Goal: Navigation & Orientation: Find specific page/section

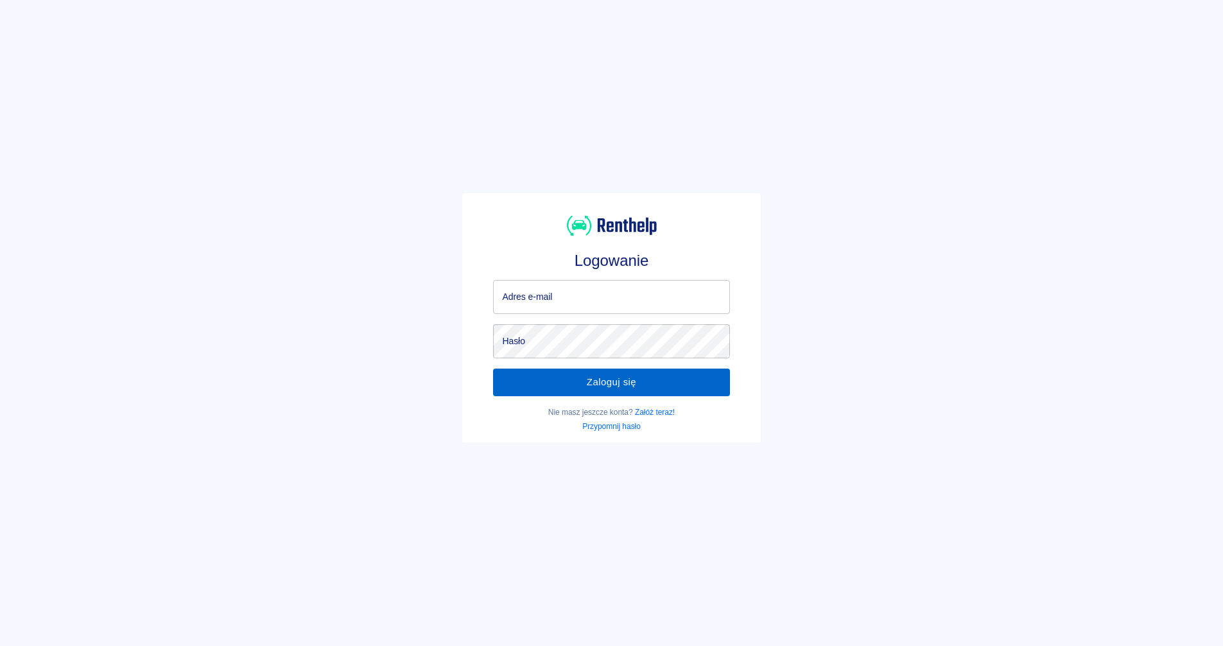
type input "[EMAIL_ADDRESS][DOMAIN_NAME]"
click at [609, 374] on button "Zaloguj się" at bounding box center [611, 382] width 236 height 27
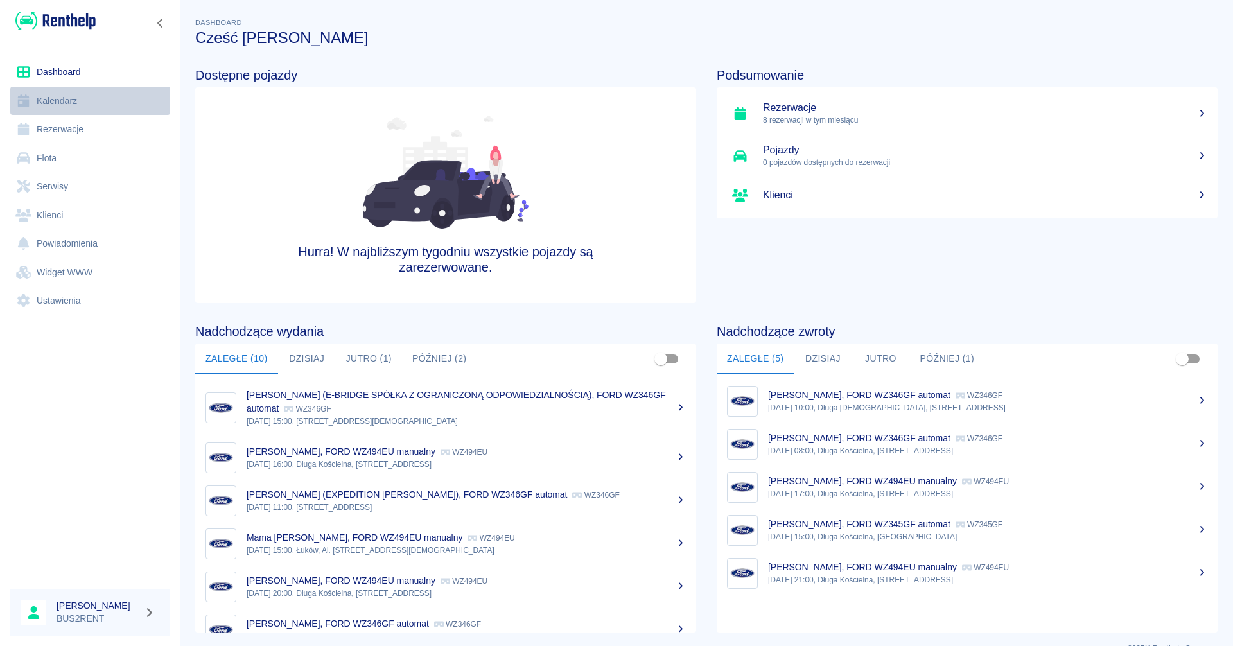
click at [64, 100] on link "Kalendarz" at bounding box center [90, 101] width 160 height 29
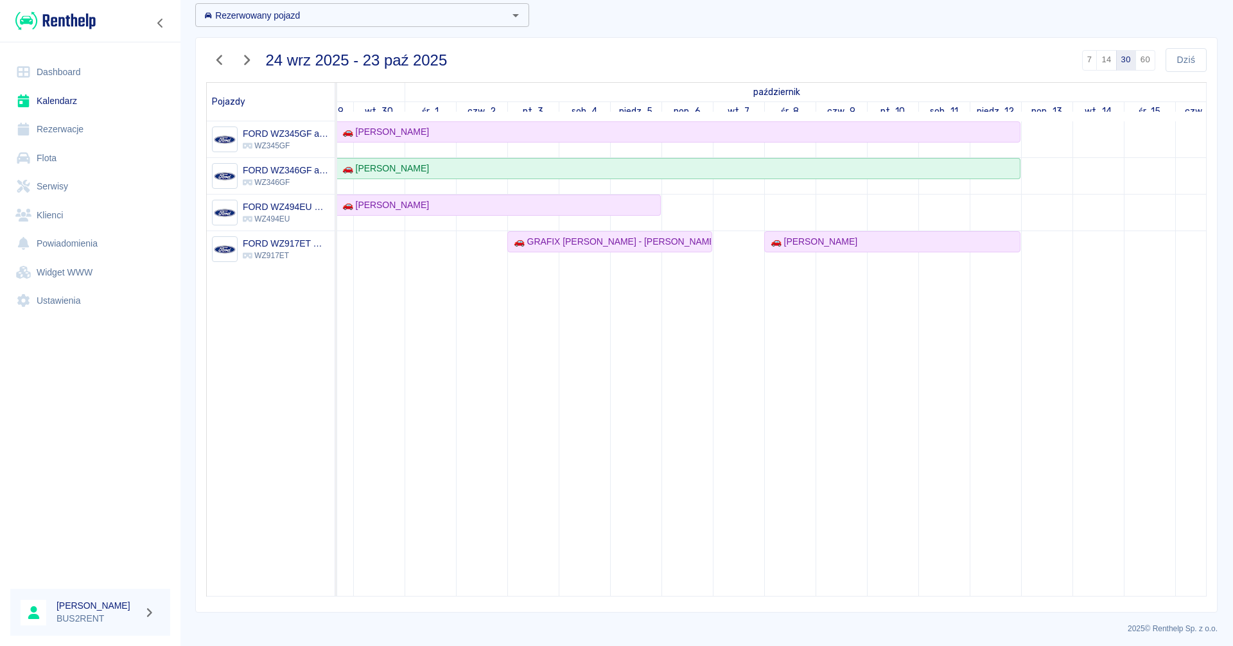
scroll to position [0, 319]
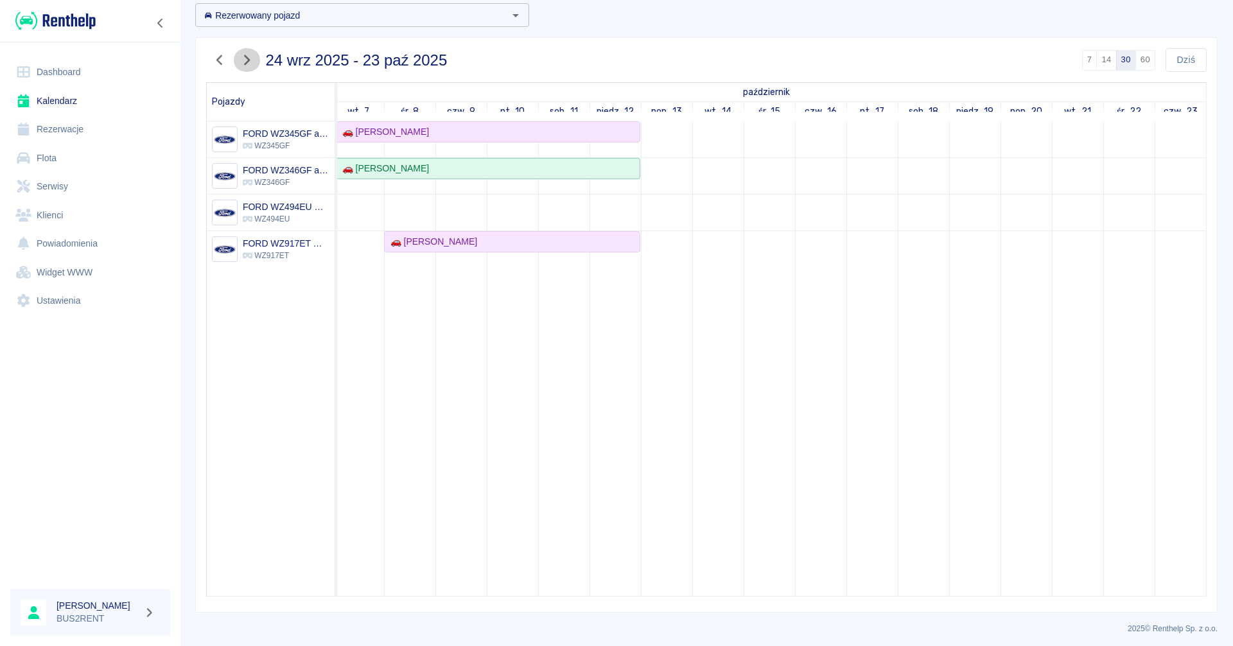
click at [249, 57] on icon "button" at bounding box center [246, 59] width 17 height 13
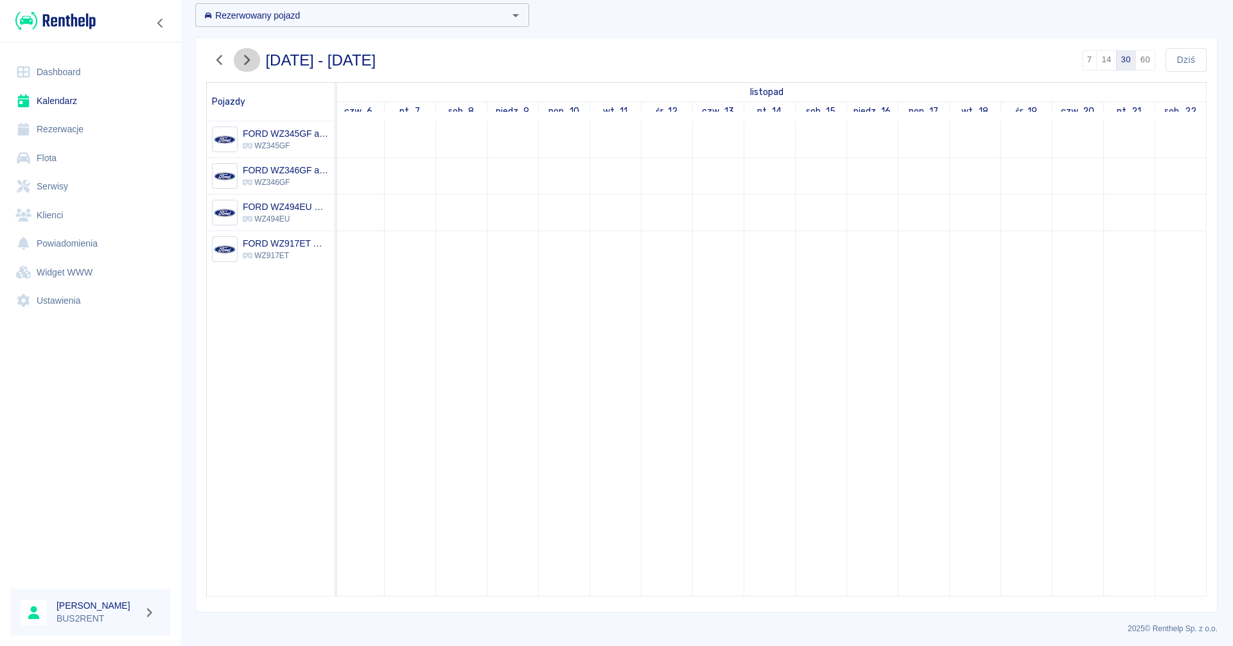
click at [249, 57] on icon "button" at bounding box center [246, 59] width 17 height 13
click at [224, 62] on icon "button" at bounding box center [219, 59] width 17 height 13
click at [71, 104] on link "Kalendarz" at bounding box center [90, 101] width 160 height 29
click at [219, 65] on icon "button" at bounding box center [219, 59] width 17 height 13
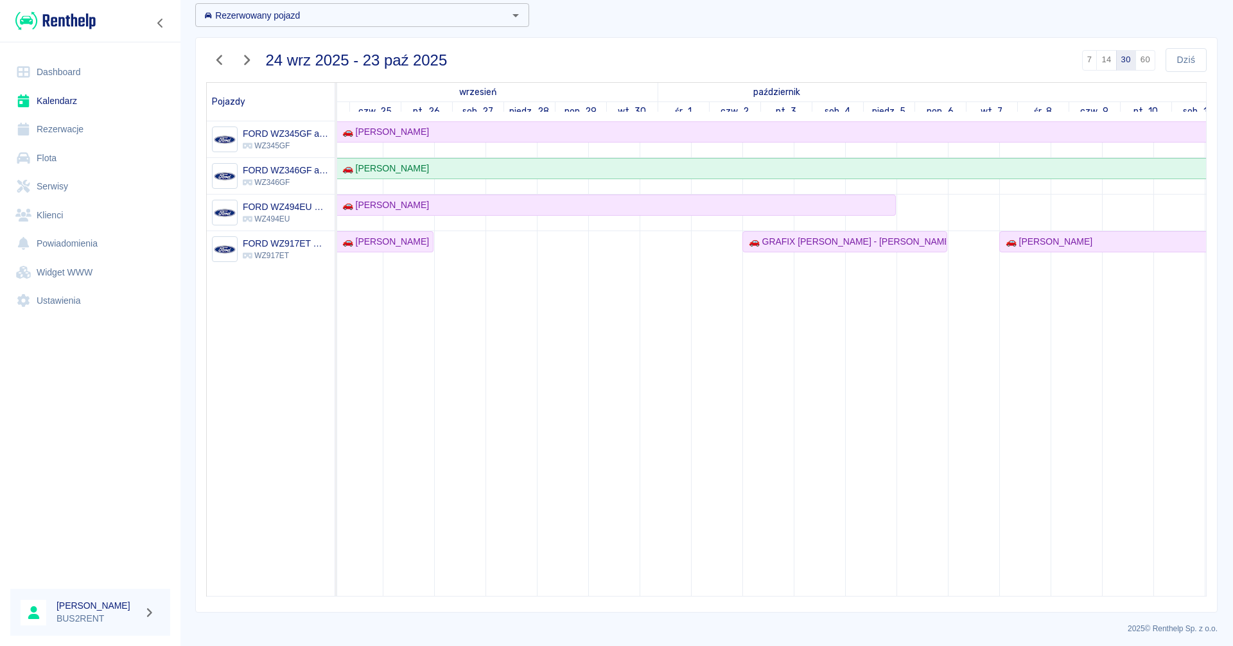
scroll to position [0, 57]
